Goal: Communication & Community: Answer question/provide support

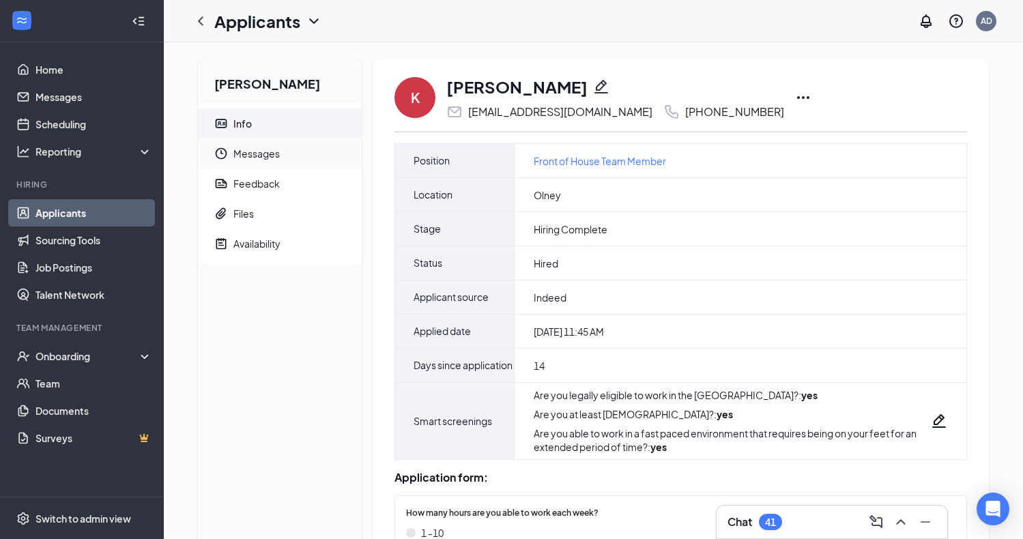
click at [259, 157] on span "Messages" at bounding box center [291, 154] width 117 height 30
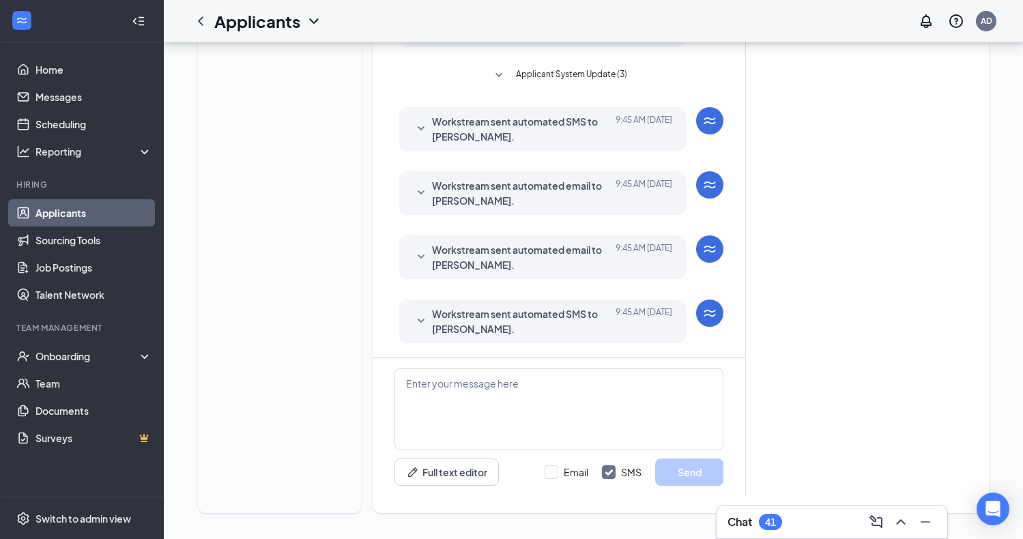
scroll to position [309, 0]
click at [410, 382] on textarea at bounding box center [559, 408] width 329 height 82
paste textarea "Hello. We’re excited to welcome you to the team! We think you’ll be a great ass…"
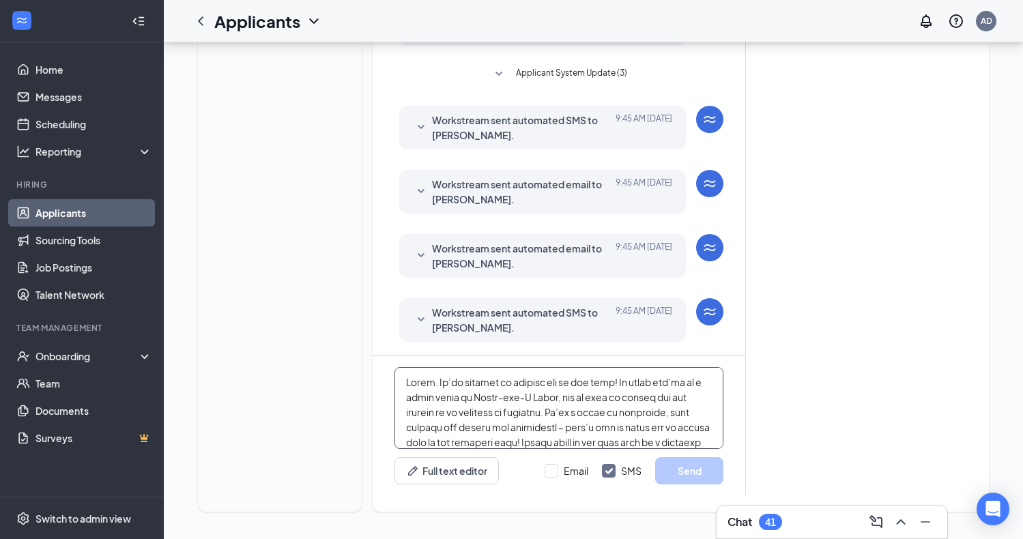
scroll to position [264, 0]
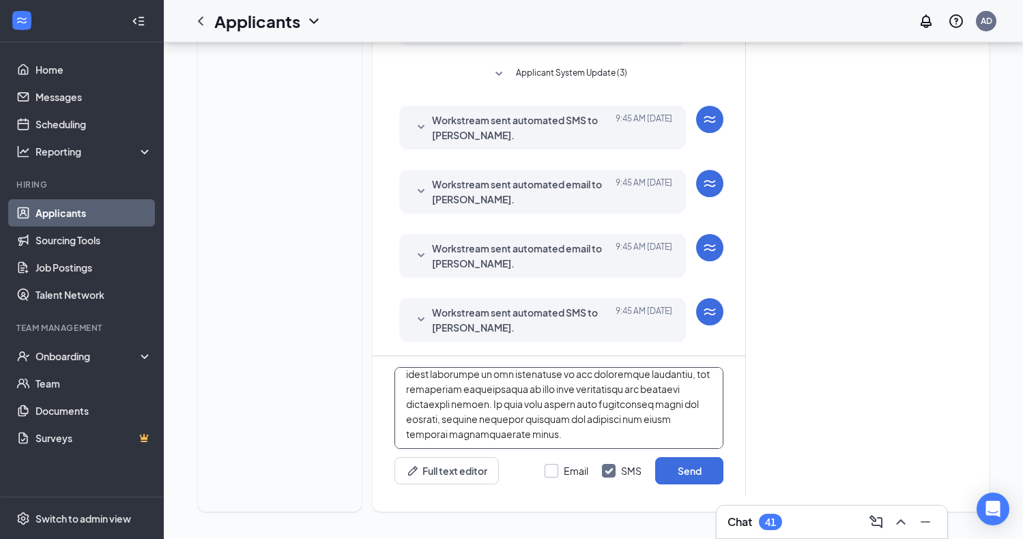
type textarea "Hello. We’re excited to welcome you to the team! We think you’ll be a great ass…"
click at [552, 468] on input "Email" at bounding box center [567, 471] width 44 height 14
checkbox input "true"
click at [691, 471] on button "Send" at bounding box center [689, 470] width 68 height 27
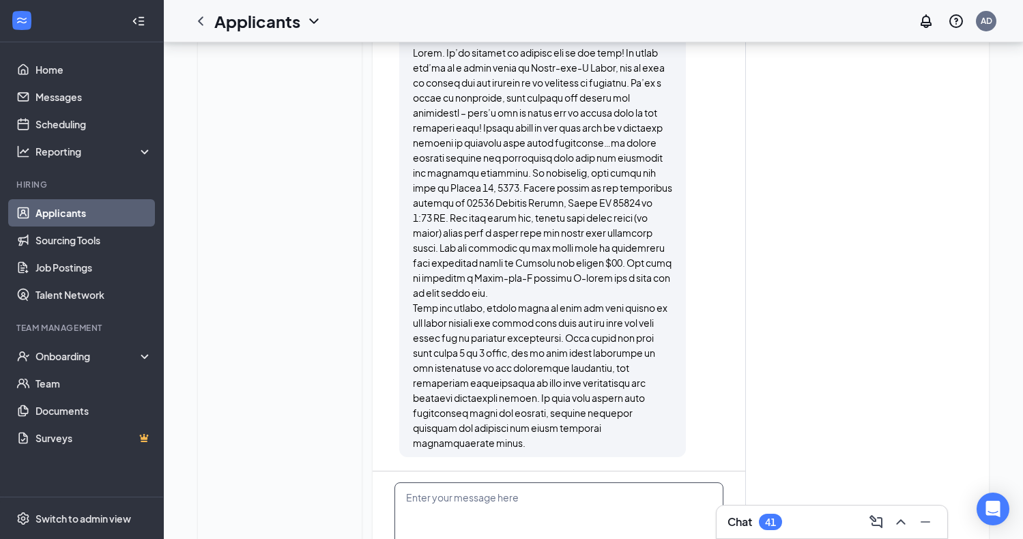
scroll to position [1265, 0]
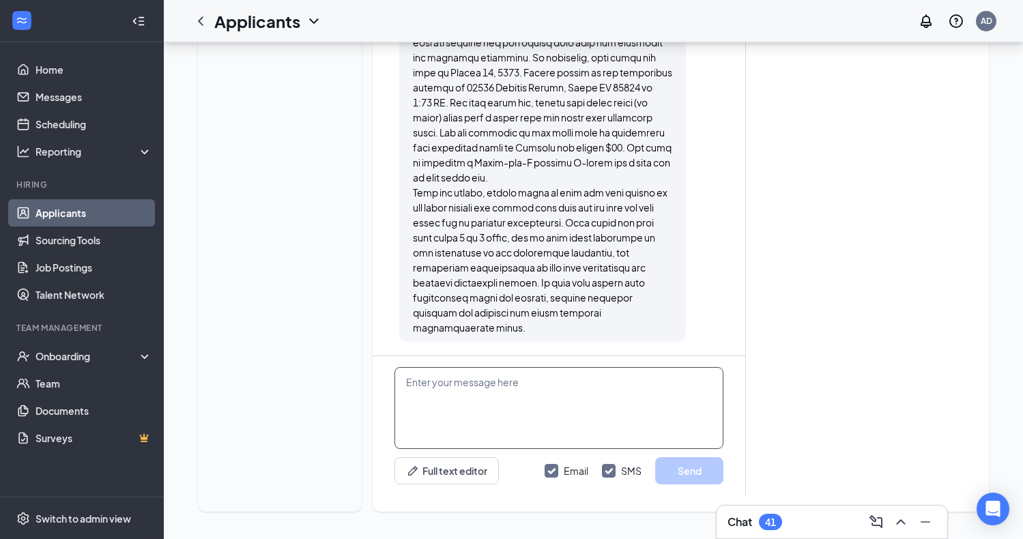
click at [497, 375] on textarea at bounding box center [559, 408] width 329 height 82
paste textarea "Please remember to bring the original copies of all documents needed to establi…"
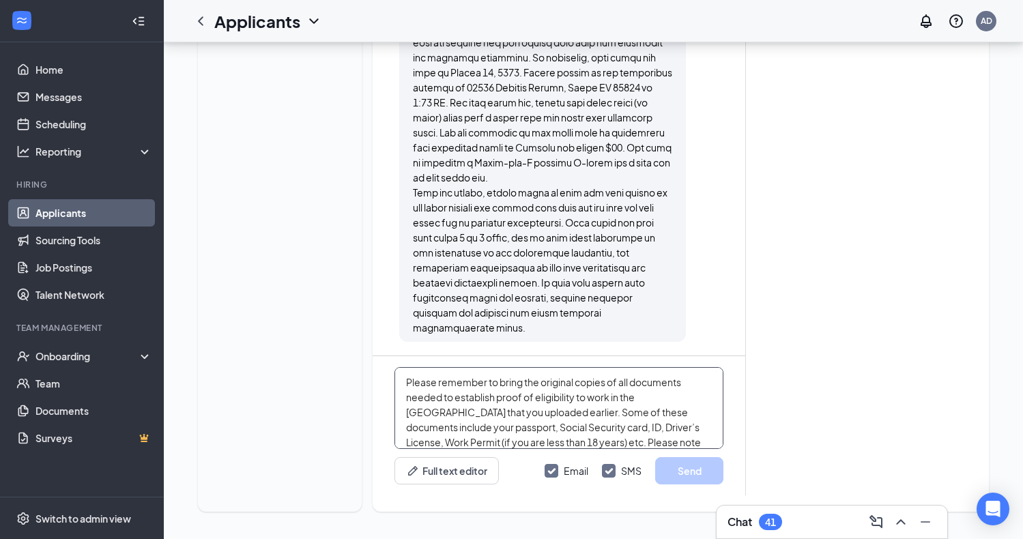
scroll to position [173, 0]
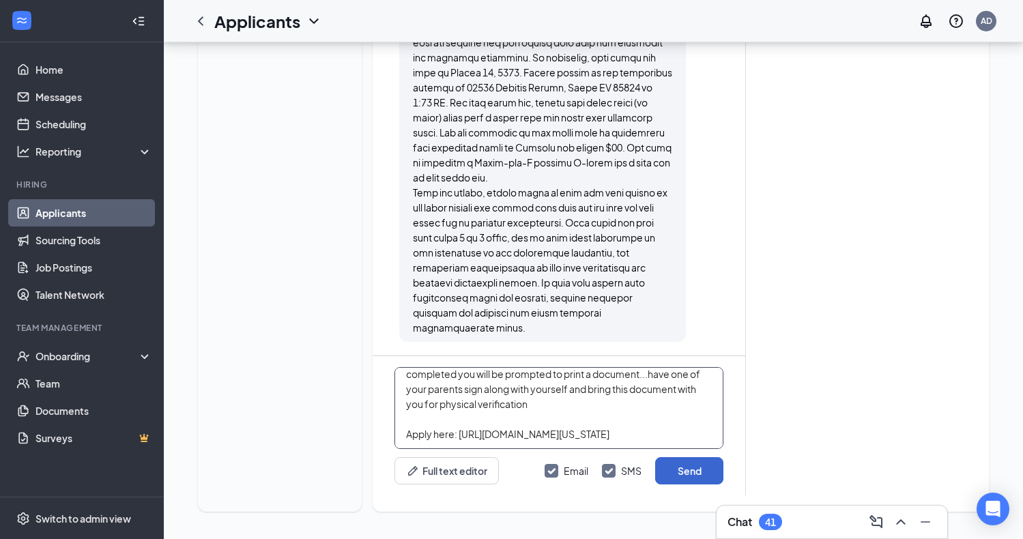
type textarea "Please remember to bring the original copies of all documents needed to establi…"
click at [693, 475] on button "Send" at bounding box center [689, 470] width 68 height 27
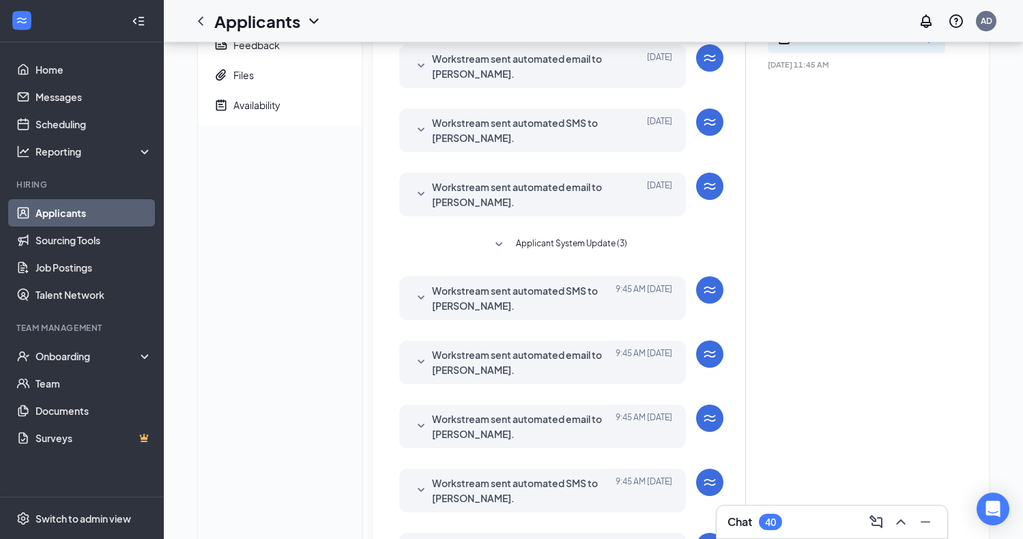
scroll to position [3, 0]
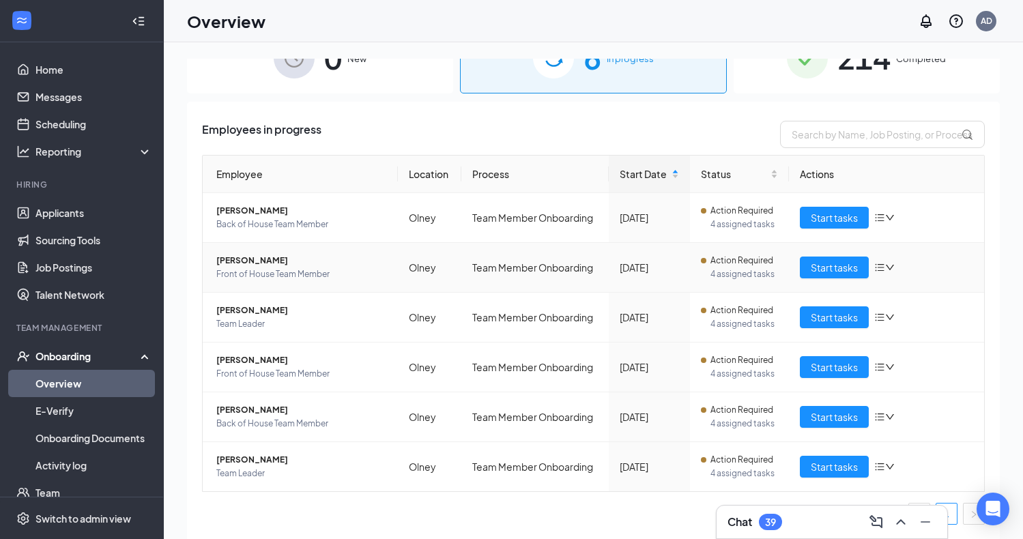
scroll to position [37, 0]
click at [242, 412] on span "[PERSON_NAME]" at bounding box center [301, 410] width 171 height 14
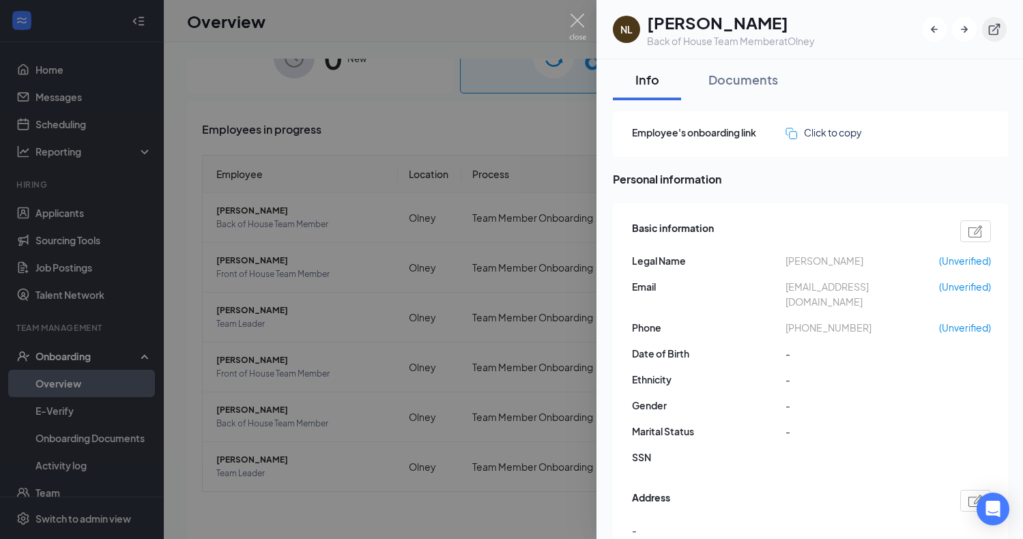
click at [991, 29] on icon "ExternalLink" at bounding box center [995, 30] width 14 height 14
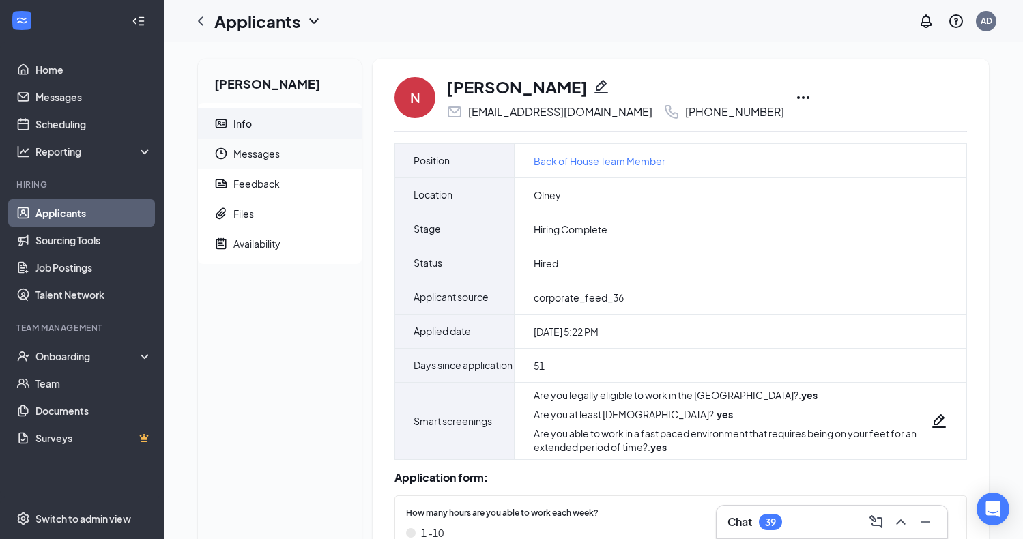
click at [253, 155] on span "Messages" at bounding box center [291, 154] width 117 height 30
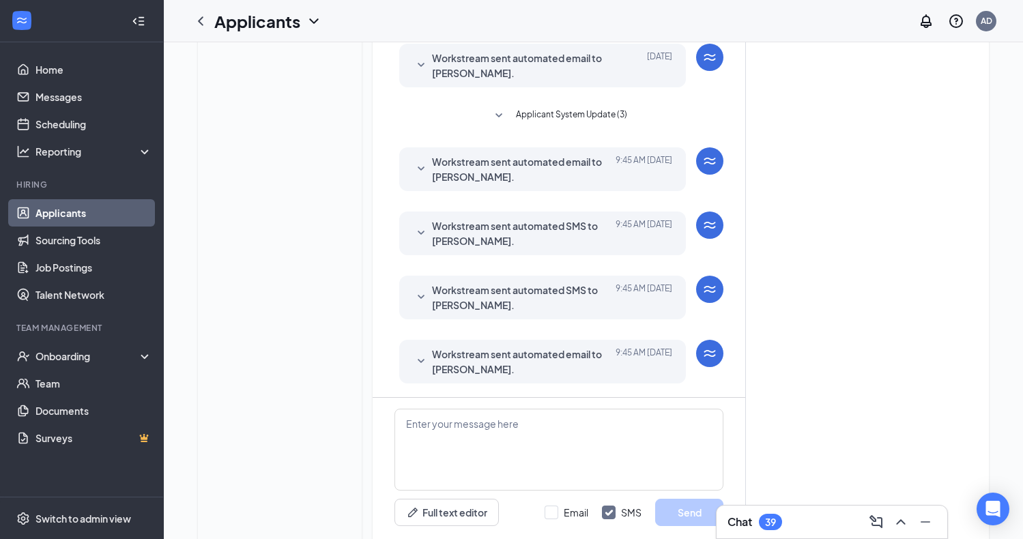
scroll to position [309, 0]
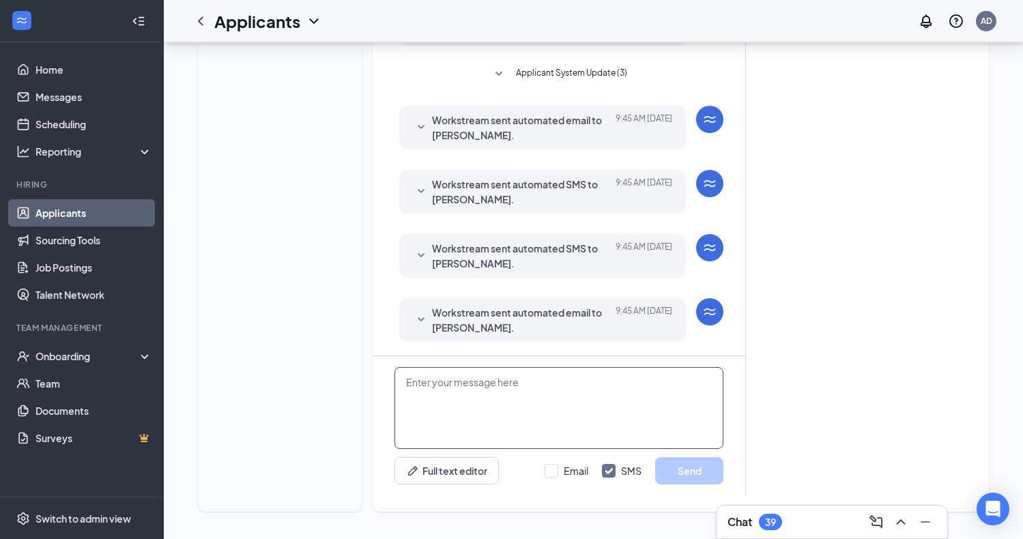
click at [440, 375] on textarea at bounding box center [559, 408] width 329 height 82
paste textarea "Hello. We’re excited to welcome you to the team! We think you’ll be a great ass…"
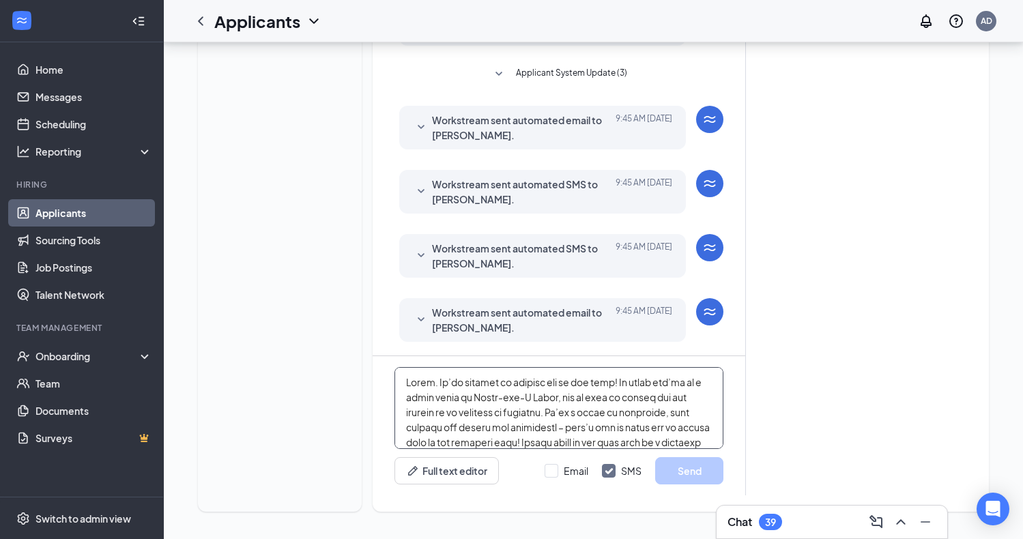
scroll to position [264, 0]
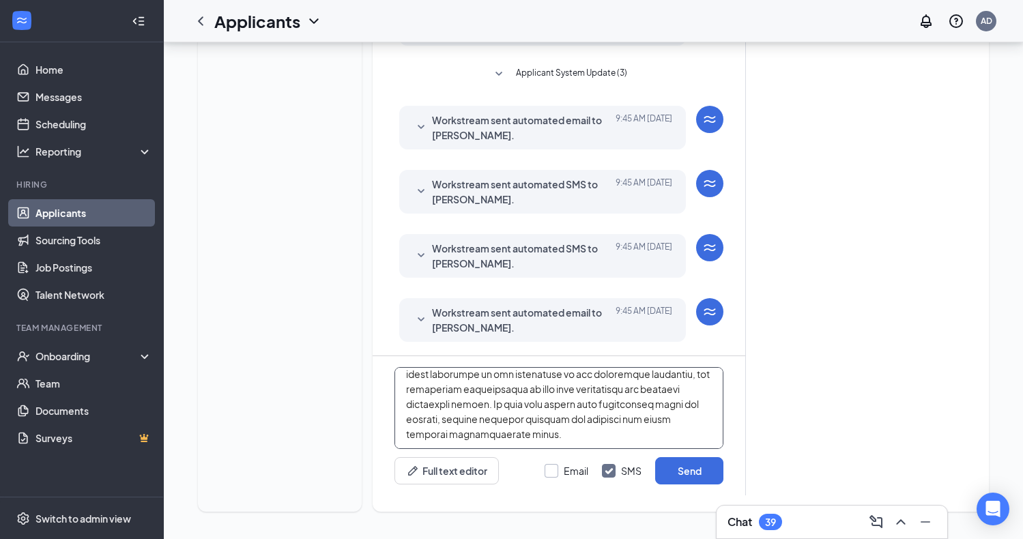
type textarea "Hello. We’re excited to welcome you to the team! We think you’ll be a great ass…"
click at [554, 471] on div at bounding box center [552, 471] width 14 height 14
click at [554, 471] on input "Email" at bounding box center [567, 471] width 44 height 14
checkbox input "true"
click at [696, 475] on button "Send" at bounding box center [689, 470] width 68 height 27
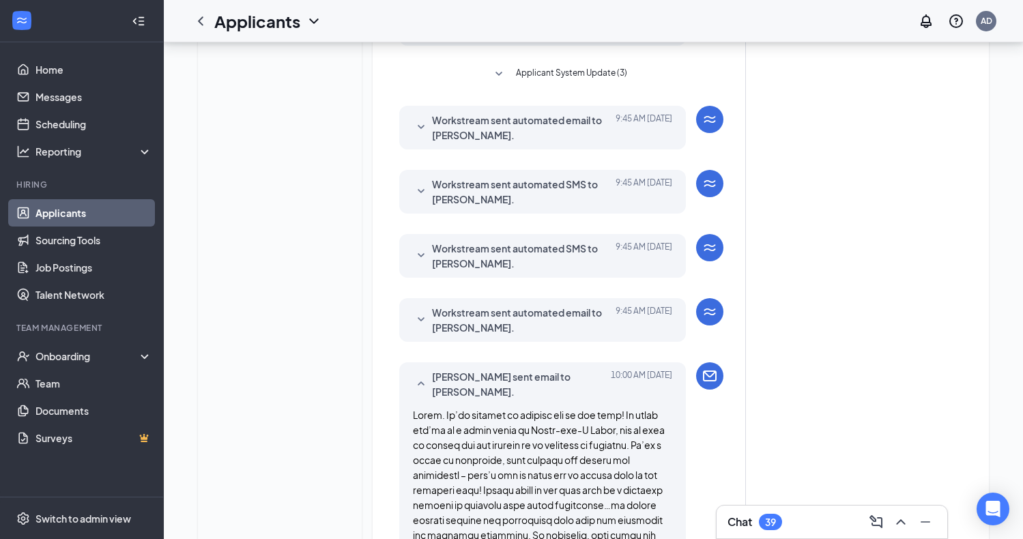
scroll to position [1265, 0]
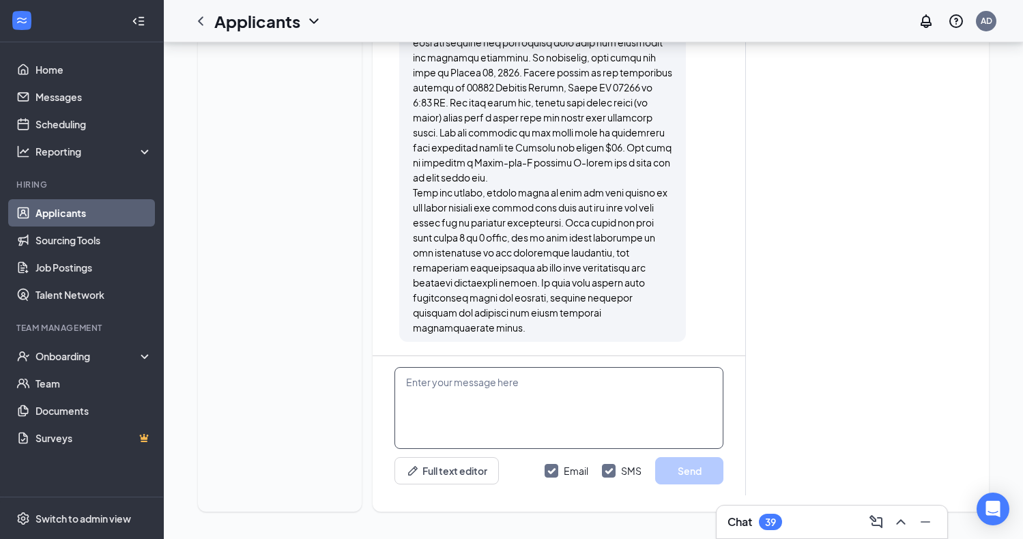
click at [515, 381] on textarea at bounding box center [559, 408] width 329 height 82
paste textarea "Please remember to bring the original copies of all documents needed to establi…"
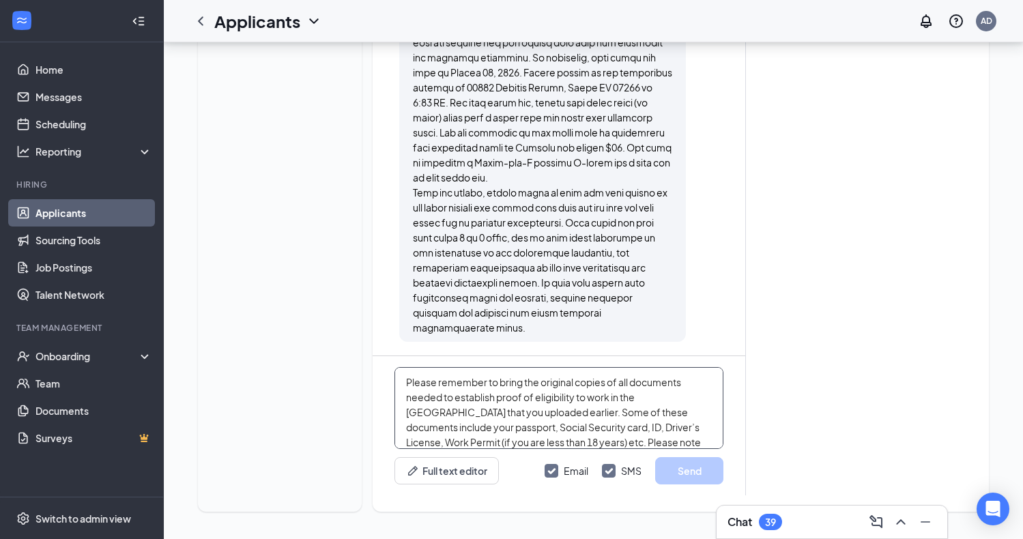
scroll to position [23, 0]
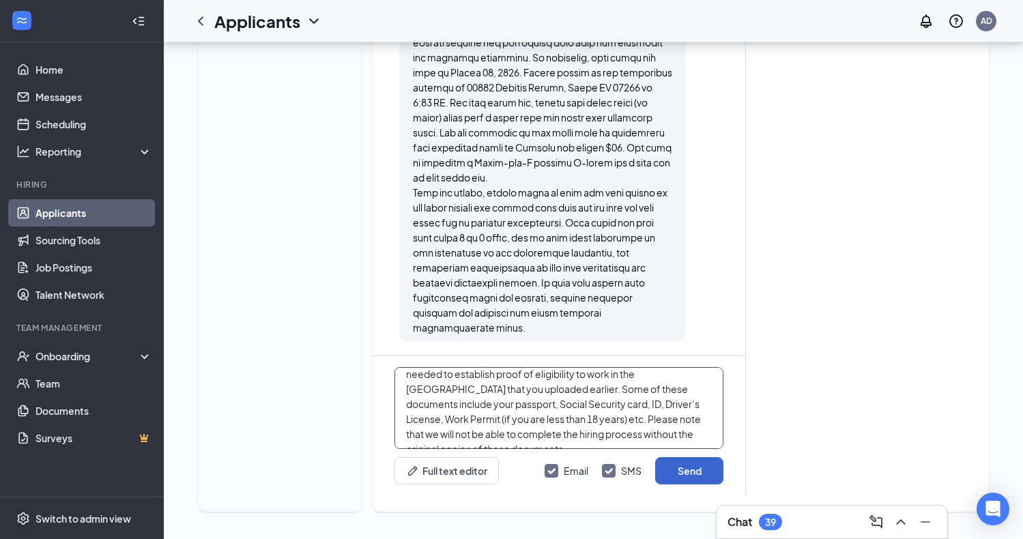
type textarea "Please remember to bring the original copies of all documents needed to establi…"
click at [687, 479] on button "Send" at bounding box center [689, 470] width 68 height 27
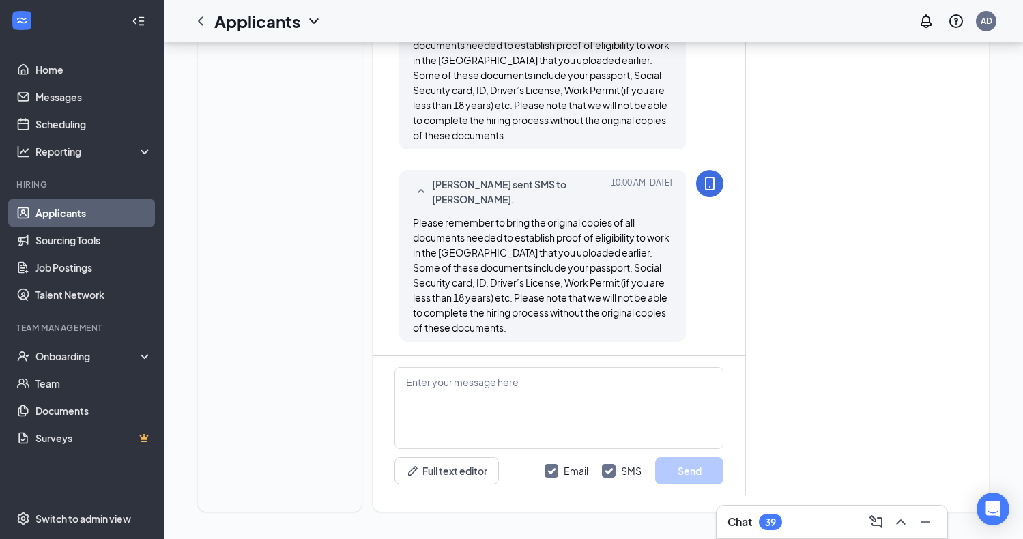
scroll to position [1650, 0]
click at [752, 524] on h3 "Chat" at bounding box center [740, 522] width 25 height 15
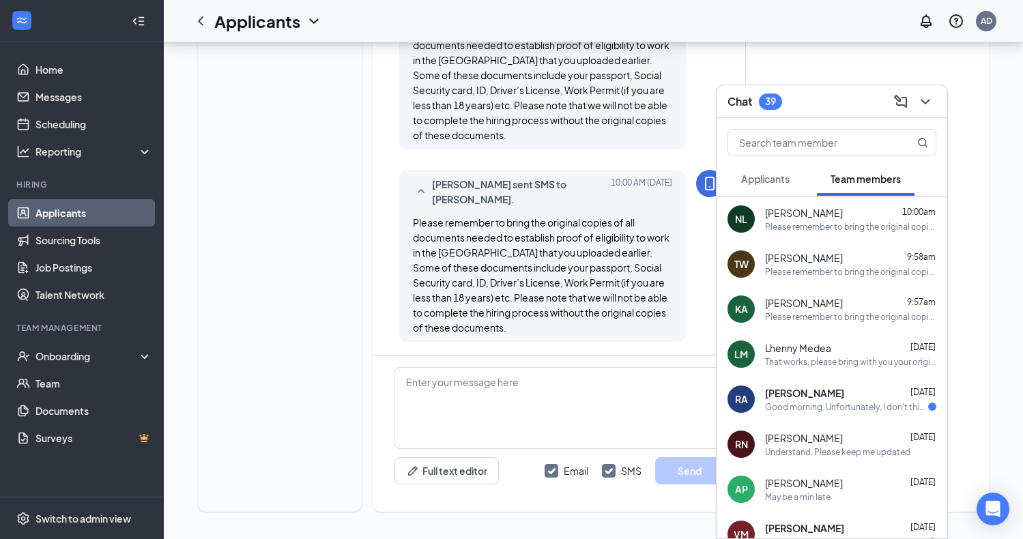
click at [770, 176] on span "Applicants" at bounding box center [765, 179] width 48 height 12
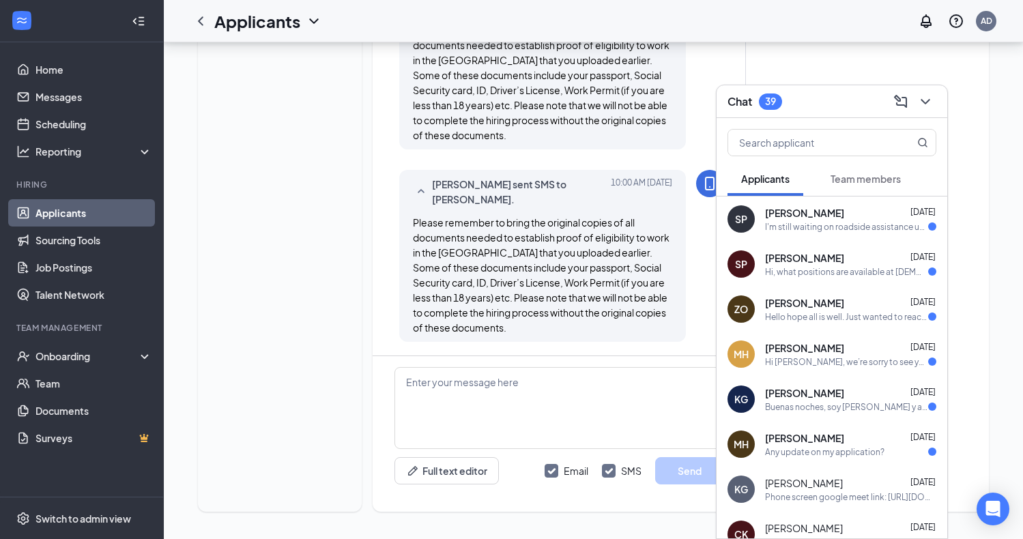
scroll to position [0, 0]
click at [807, 229] on div "I'm still waiting on roadside assistance unfortunately, I will send an update w…" at bounding box center [846, 227] width 163 height 12
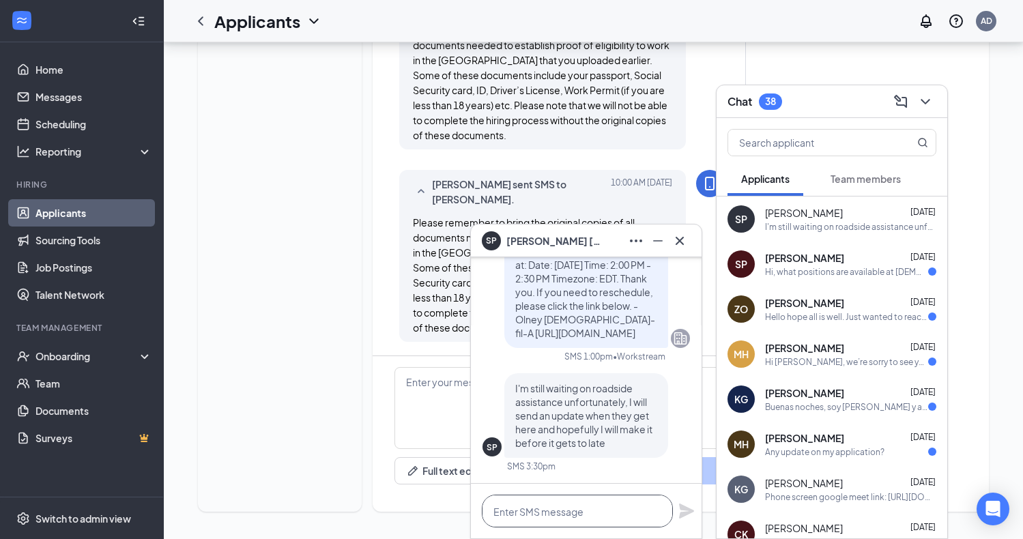
click at [507, 509] on textarea at bounding box center [577, 511] width 191 height 33
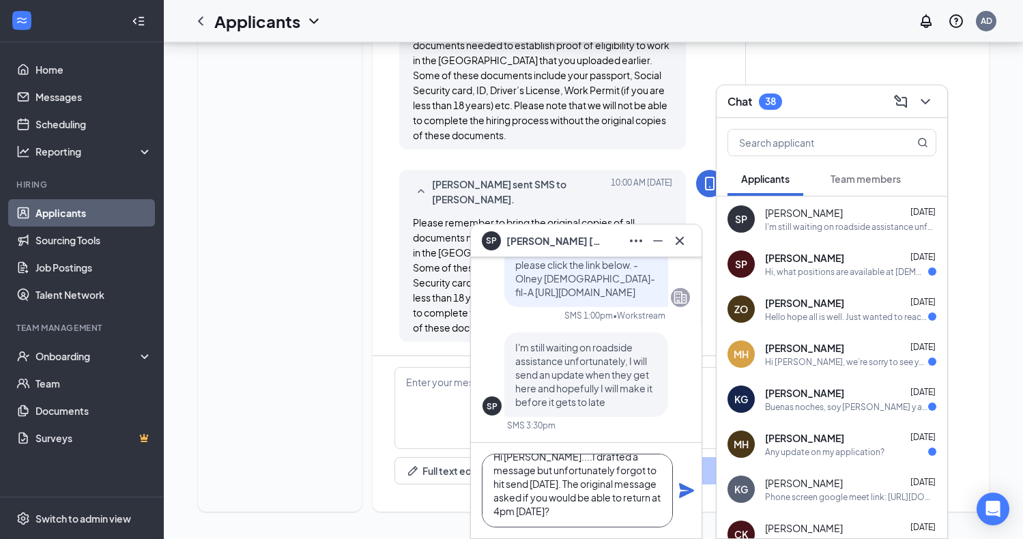
scroll to position [28, 0]
type textarea "Hi Steven....I drafted a message but unfortunately forgot to hit send yesterday…"
click at [685, 489] on icon "Plane" at bounding box center [686, 490] width 15 height 15
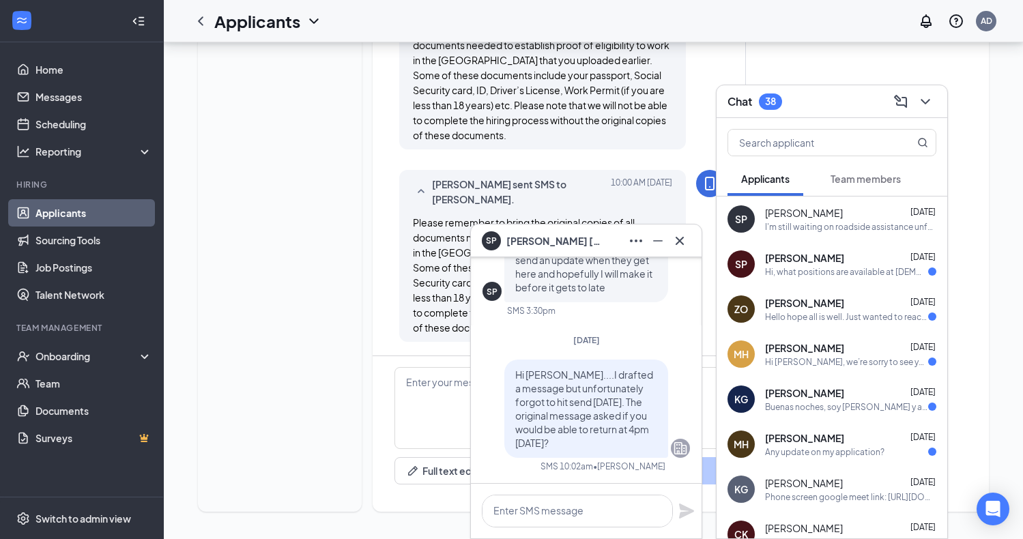
scroll to position [0, 0]
click at [681, 244] on icon "Cross" at bounding box center [680, 241] width 16 height 16
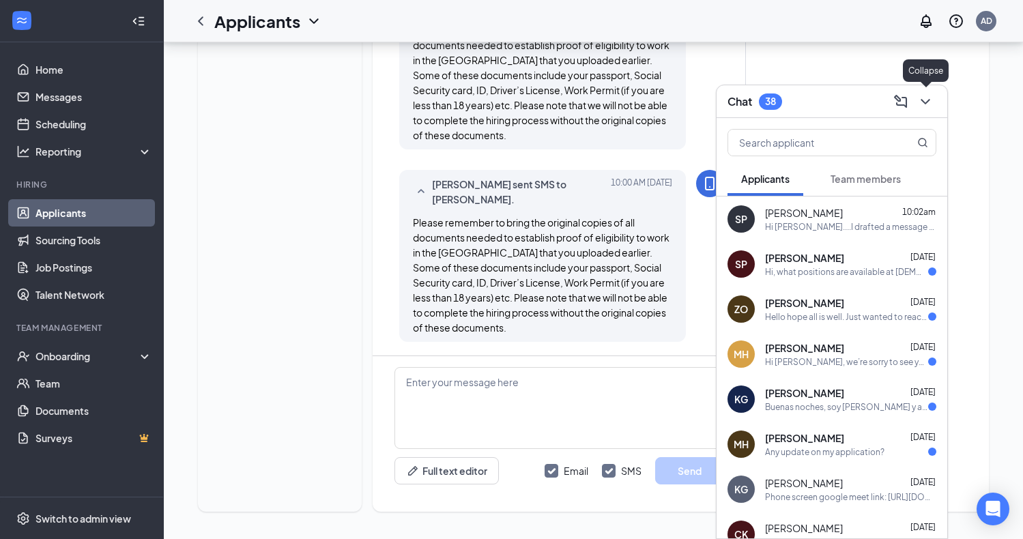
click at [926, 102] on icon "ChevronDown" at bounding box center [926, 102] width 16 height 16
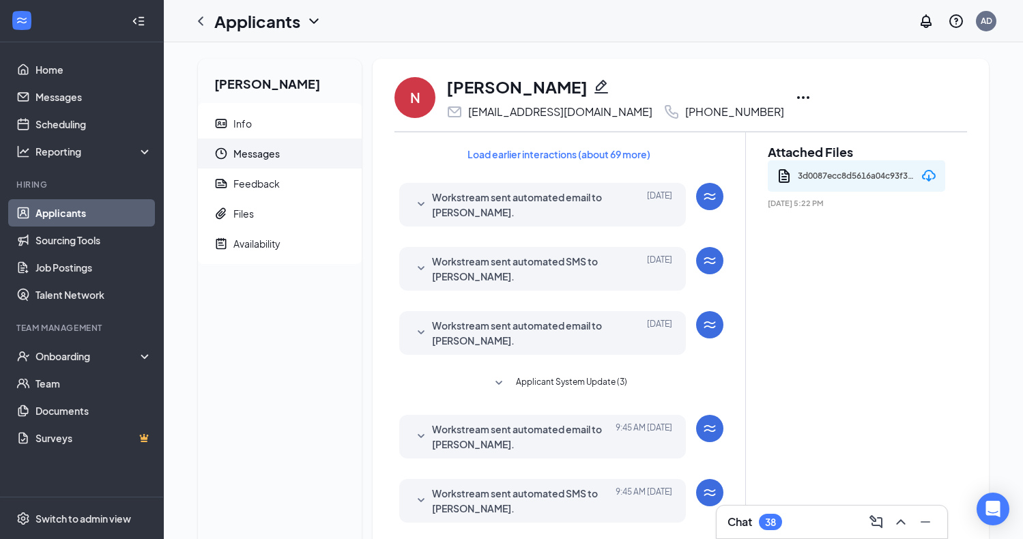
click at [752, 522] on h3 "Chat" at bounding box center [740, 522] width 25 height 15
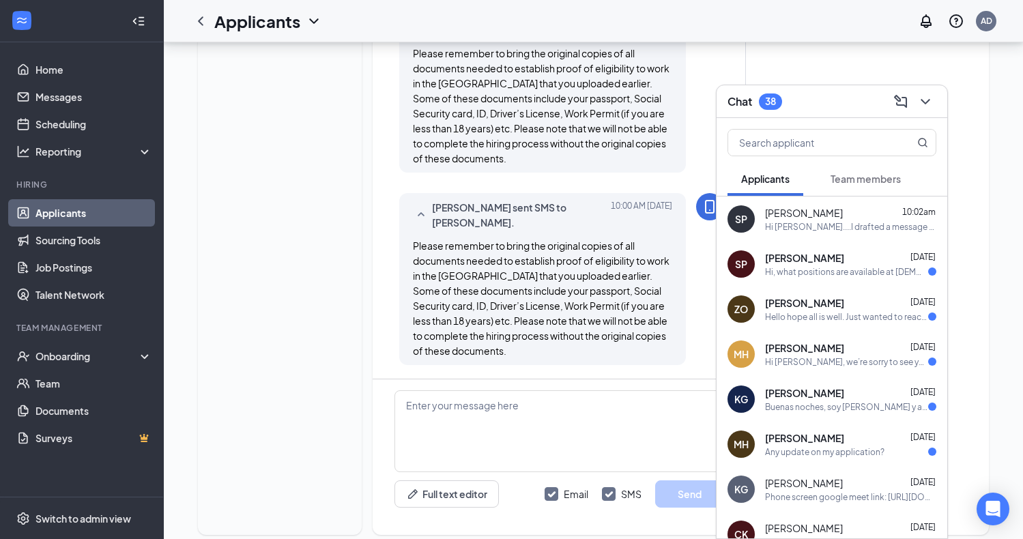
scroll to position [1650, 0]
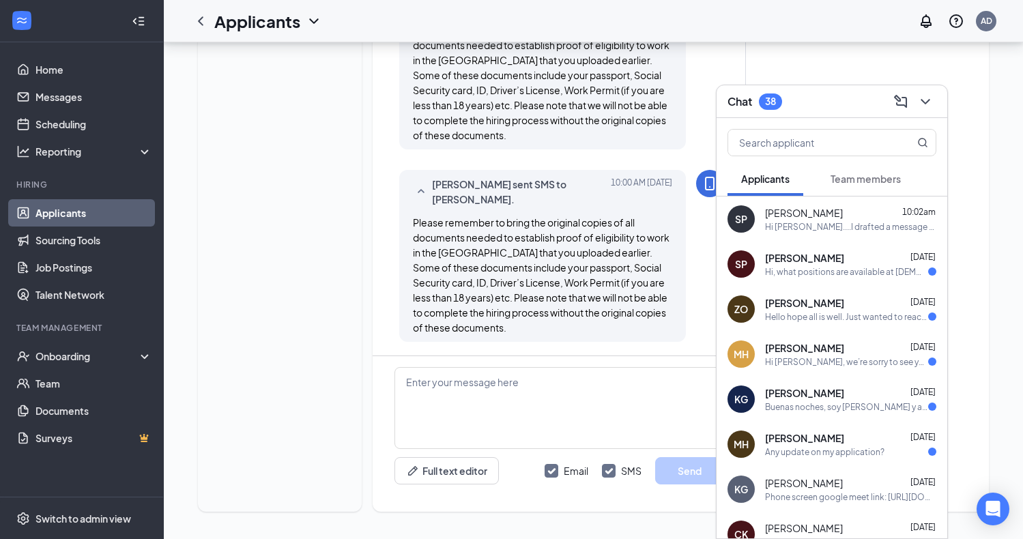
click at [814, 365] on div "Hi [PERSON_NAME], we’re sorry to see you go! Your meeting with [DEMOGRAPHIC_DAT…" at bounding box center [846, 362] width 163 height 12
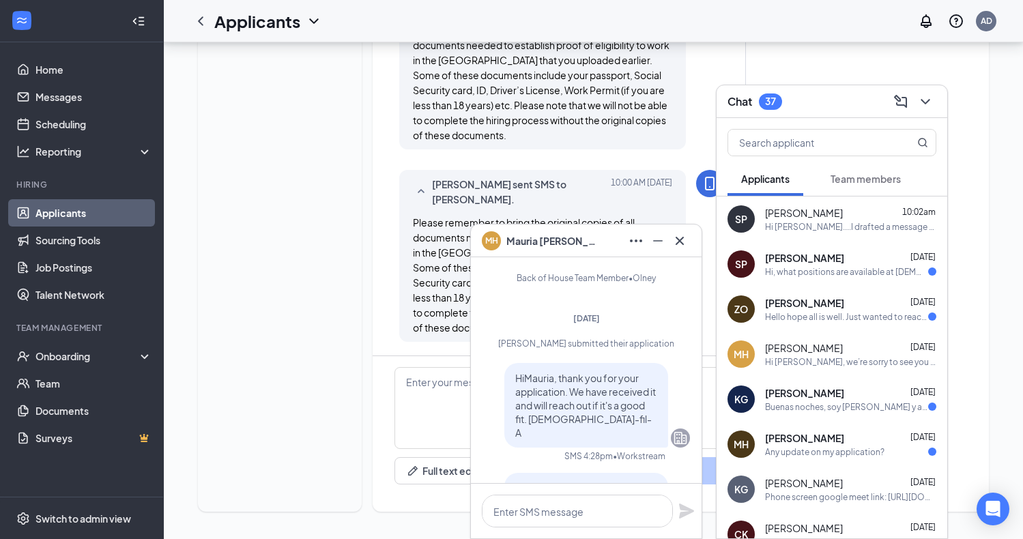
click at [48, 212] on link "Applicants" at bounding box center [93, 212] width 117 height 27
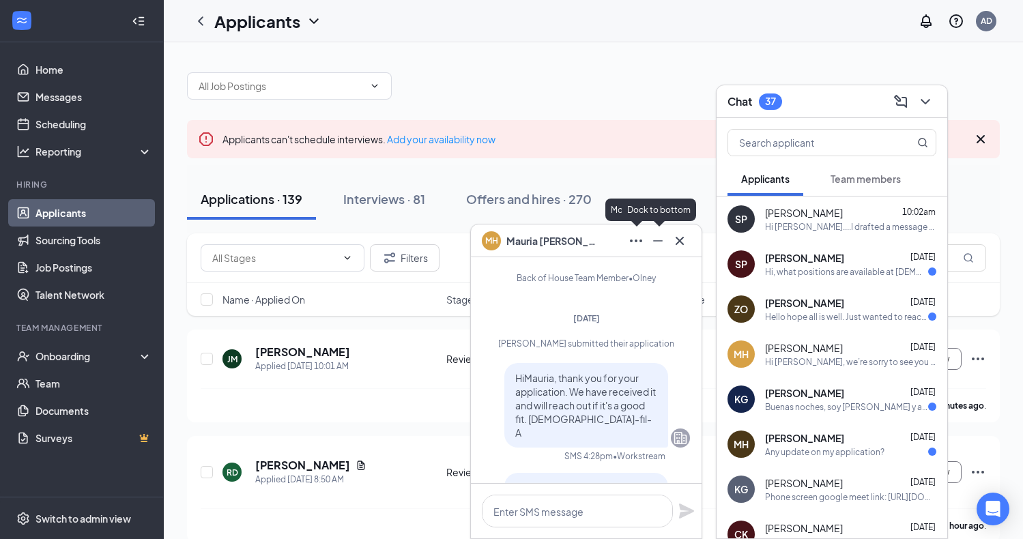
click at [677, 242] on icon "Cross" at bounding box center [680, 241] width 16 height 16
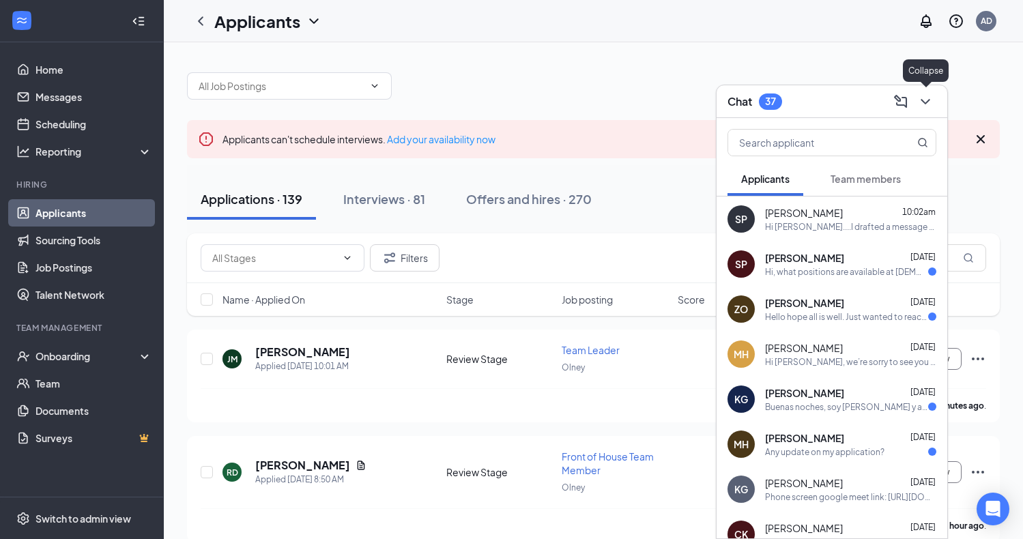
click at [927, 97] on icon "ChevronDown" at bounding box center [926, 102] width 16 height 16
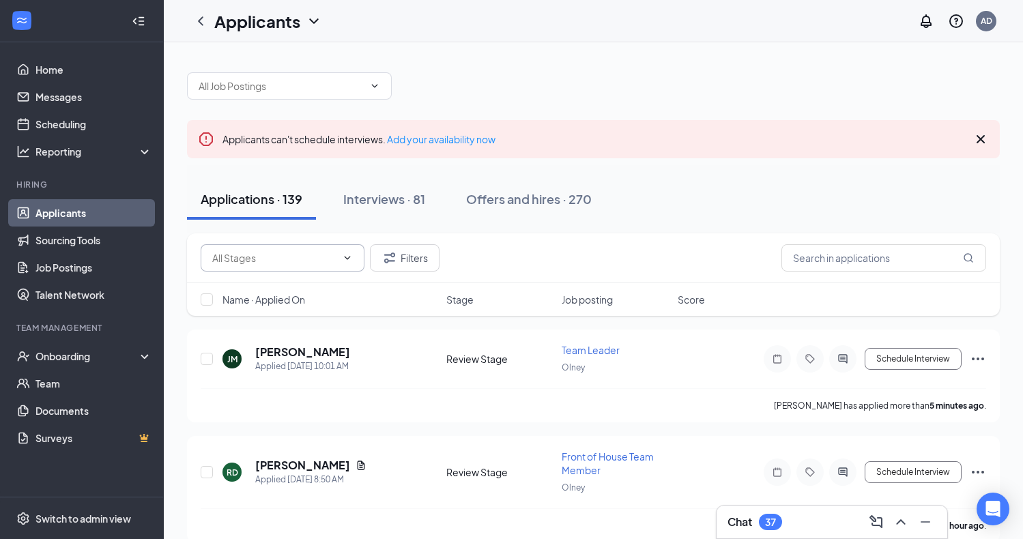
click at [352, 256] on icon "ChevronDown" at bounding box center [347, 258] width 11 height 11
click at [305, 84] on input "text" at bounding box center [281, 86] width 165 height 15
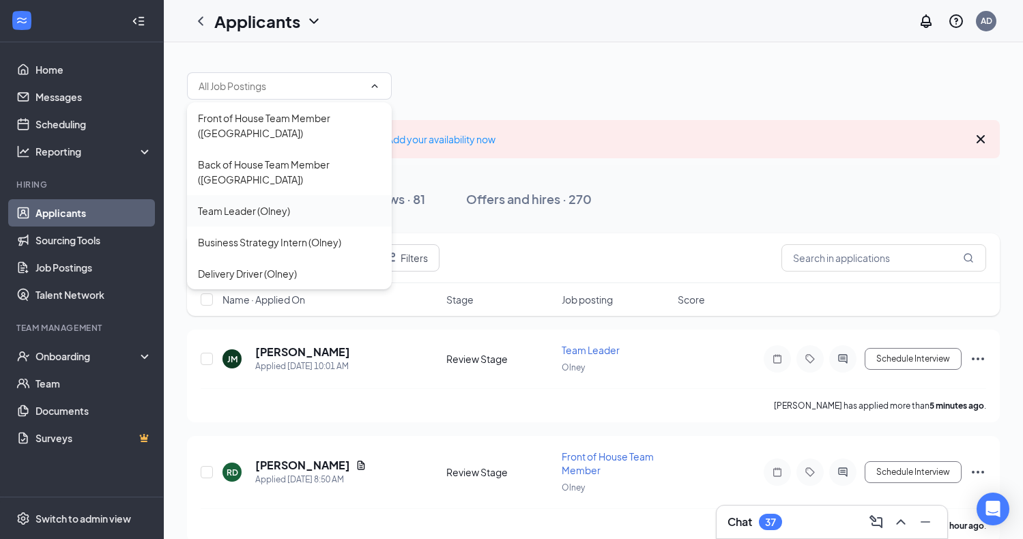
click at [260, 203] on div "Team Leader (Olney)" at bounding box center [244, 210] width 92 height 15
type input "Team Leader (Olney)"
